Goal: Task Accomplishment & Management: Manage account settings

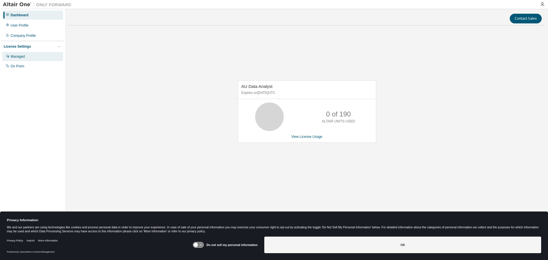
click at [25, 56] on div "Managed" at bounding box center [18, 56] width 14 height 5
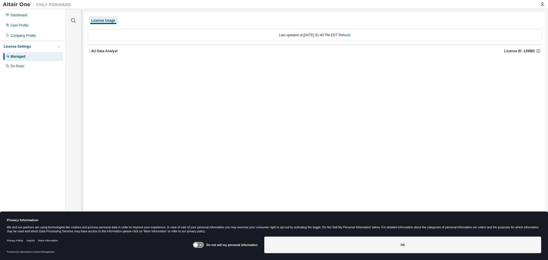
click at [61, 47] on span "button" at bounding box center [59, 46] width 5 height 5
click at [61, 47] on icon "button" at bounding box center [58, 46] width 3 height 3
click at [542, 3] on icon "button" at bounding box center [542, 4] width 5 height 5
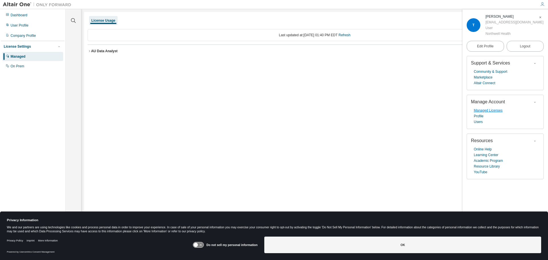
click at [486, 112] on link "Managed Licenses" at bounding box center [488, 111] width 29 height 6
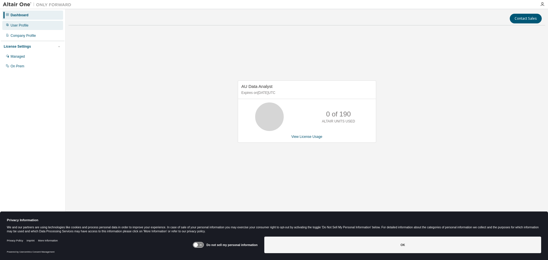
click at [30, 27] on div "User Profile" at bounding box center [32, 25] width 61 height 9
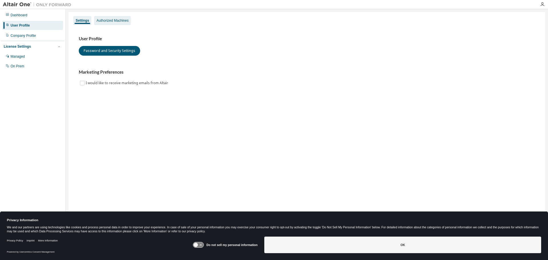
click at [115, 20] on div "Authorized Machines" at bounding box center [113, 20] width 32 height 5
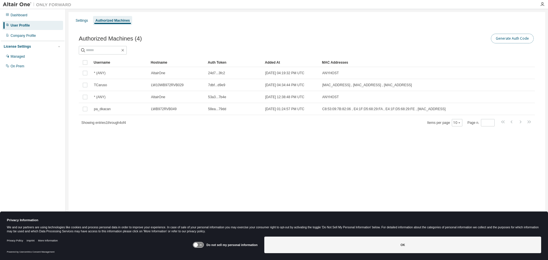
click at [517, 40] on button "Generate Auth Code" at bounding box center [512, 39] width 43 height 10
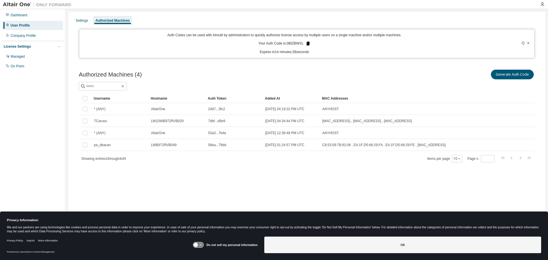
click at [308, 44] on icon at bounding box center [307, 44] width 3 height 4
